Goal: Task Accomplishment & Management: Complete application form

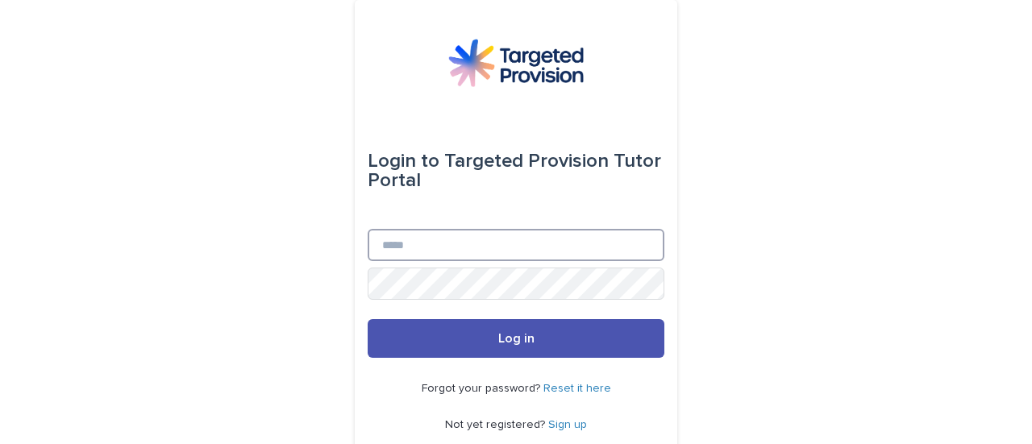
type input "**********"
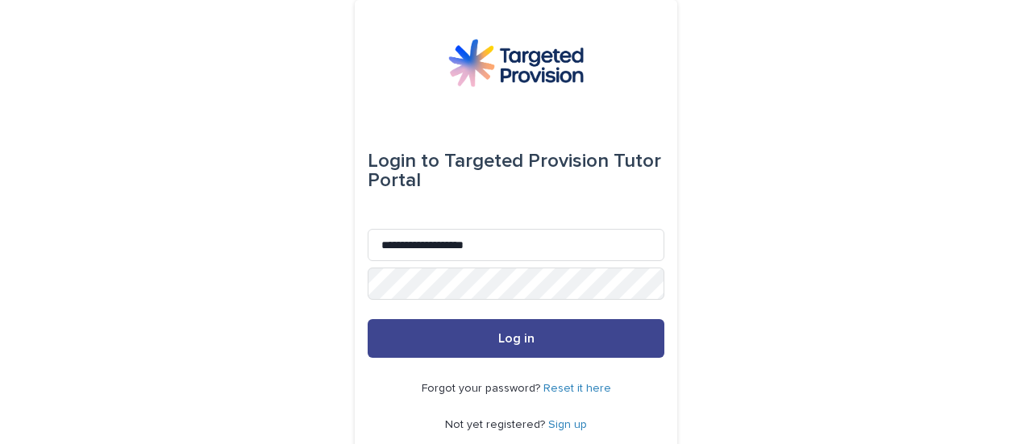
click at [511, 337] on span "Log in" at bounding box center [516, 338] width 36 height 13
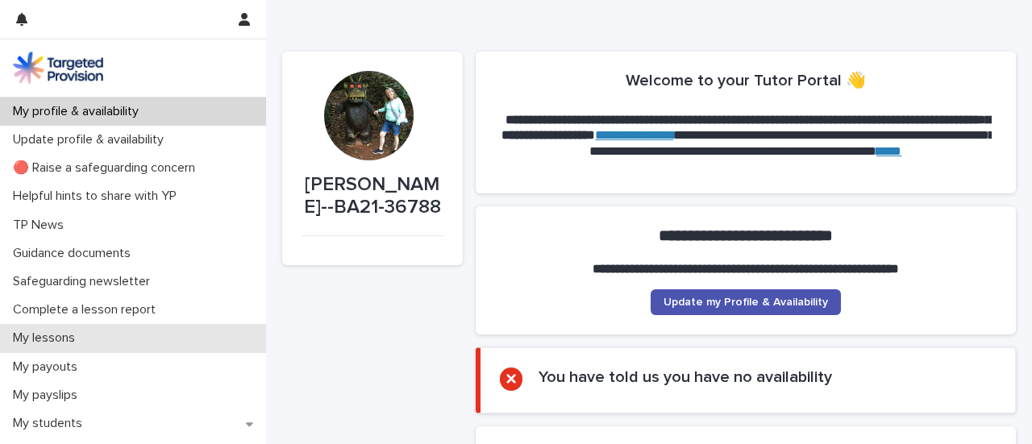
click at [64, 348] on div "My lessons" at bounding box center [133, 338] width 266 height 28
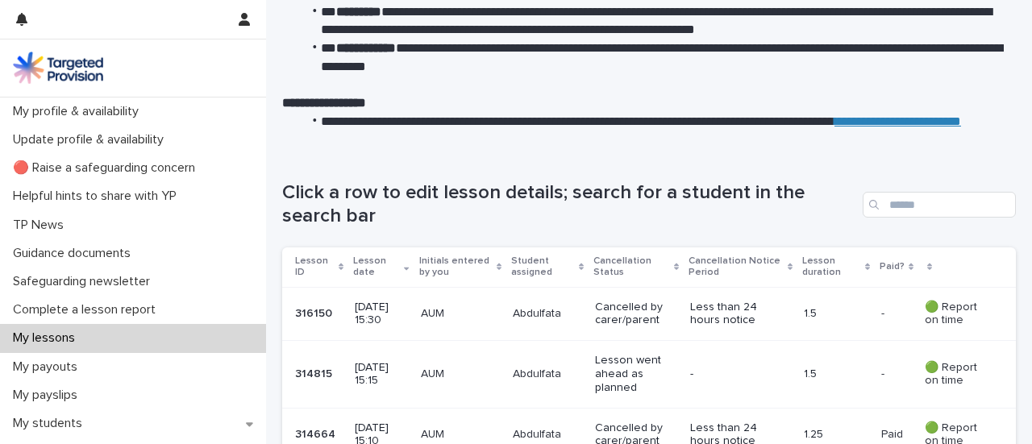
scroll to position [141, 0]
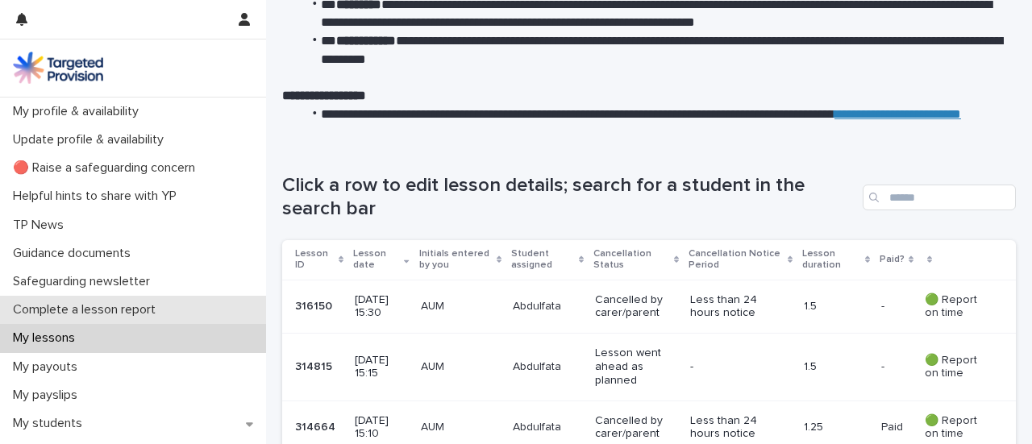
click at [105, 306] on p "Complete a lesson report" at bounding box center [87, 309] width 162 height 15
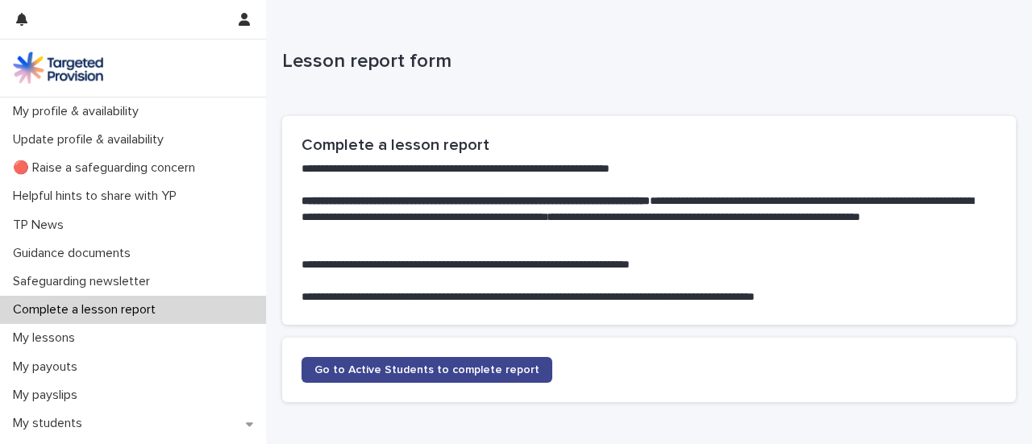
click at [437, 374] on span "Go to Active Students to complete report" at bounding box center [427, 370] width 225 height 11
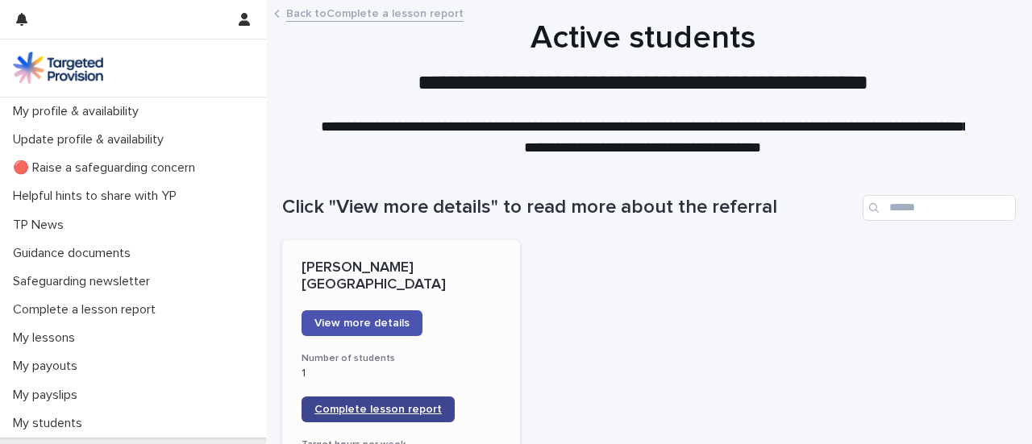
click at [383, 404] on span "Complete lesson report" at bounding box center [378, 409] width 127 height 11
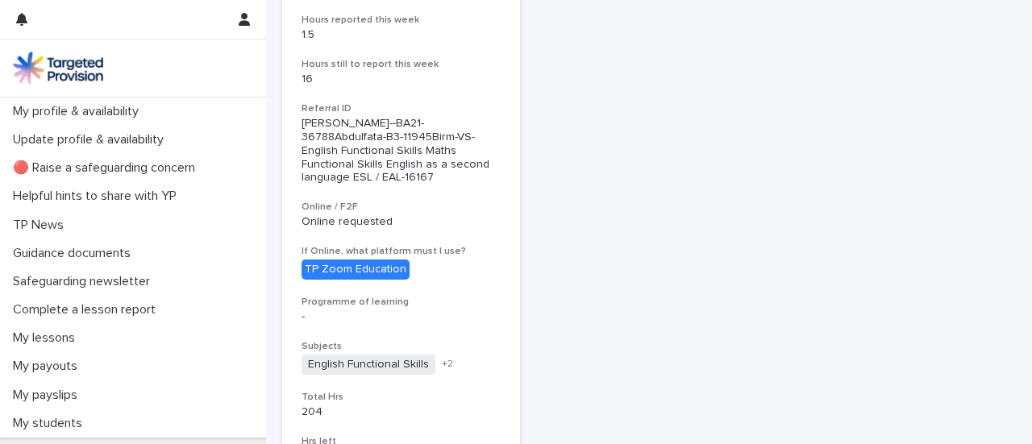
scroll to position [467, 0]
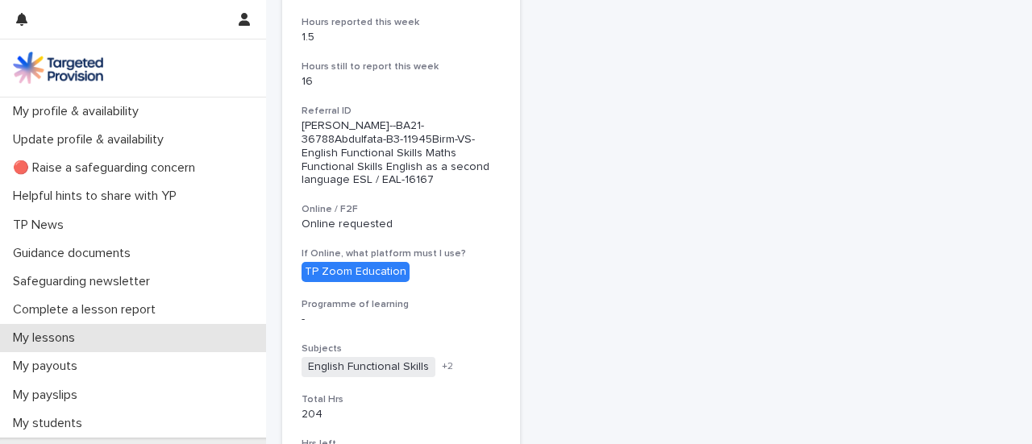
click at [52, 334] on p "My lessons" at bounding box center [46, 338] width 81 height 15
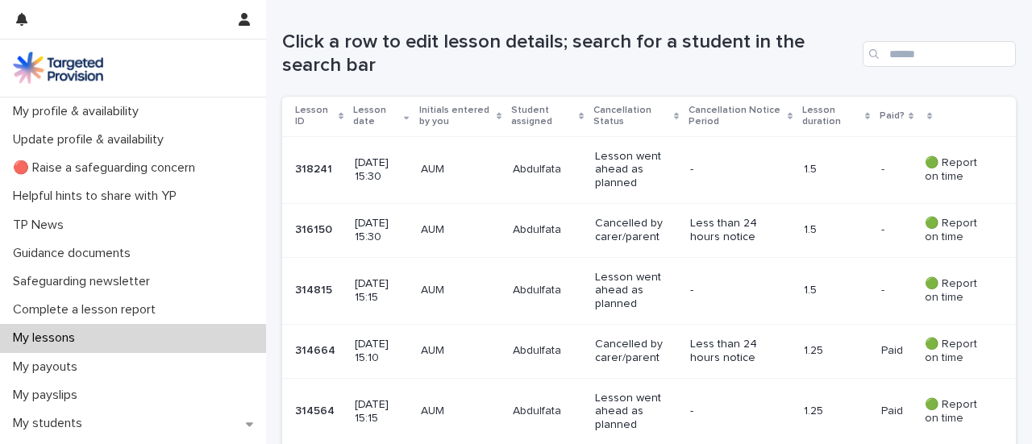
scroll to position [287, 0]
